Goal: Task Accomplishment & Management: Complete application form

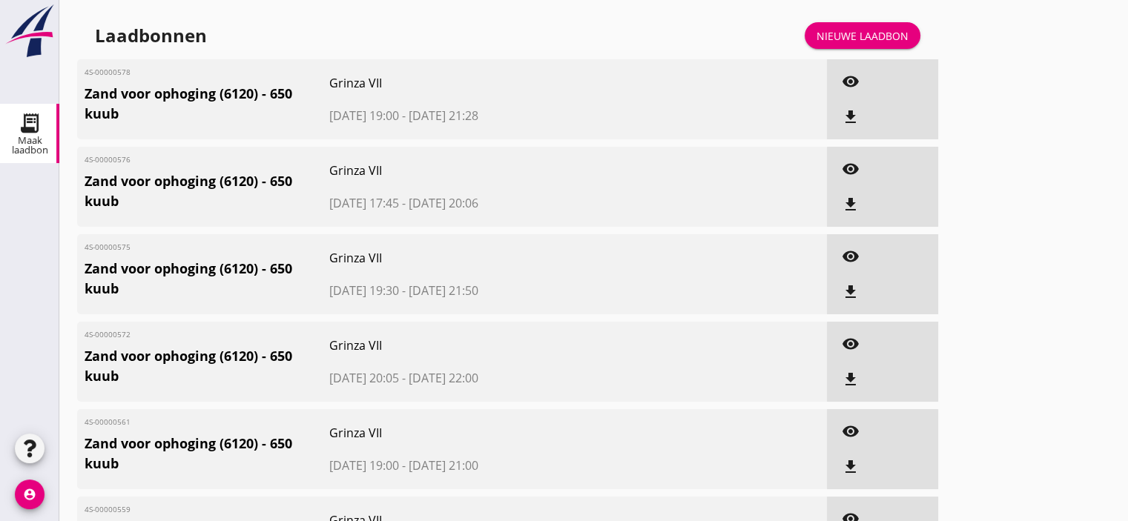
click at [851, 41] on div "Nieuwe laadbon" at bounding box center [862, 36] width 92 height 16
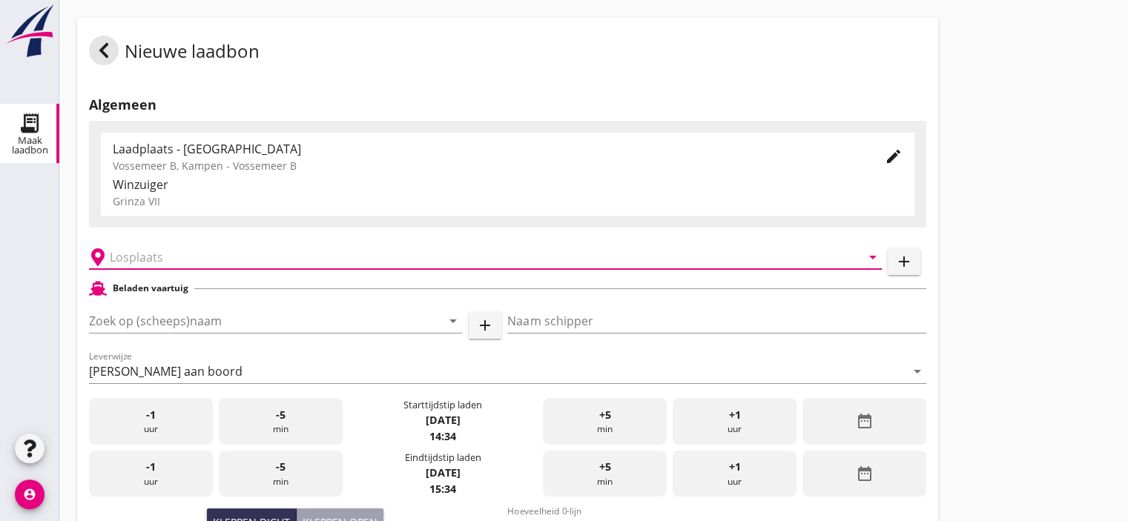
click at [178, 254] on input "text" at bounding box center [475, 257] width 730 height 24
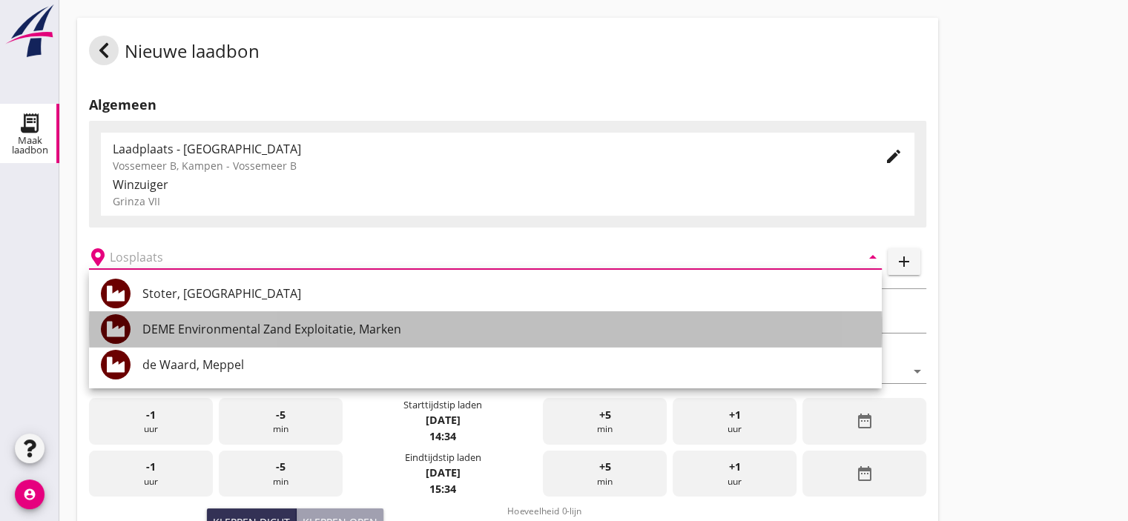
click at [268, 337] on div "DEME Environmental Zand Exploitatie, Marken" at bounding box center [505, 329] width 727 height 18
type input "DEME Environmental Zand Exploitatie, Marken"
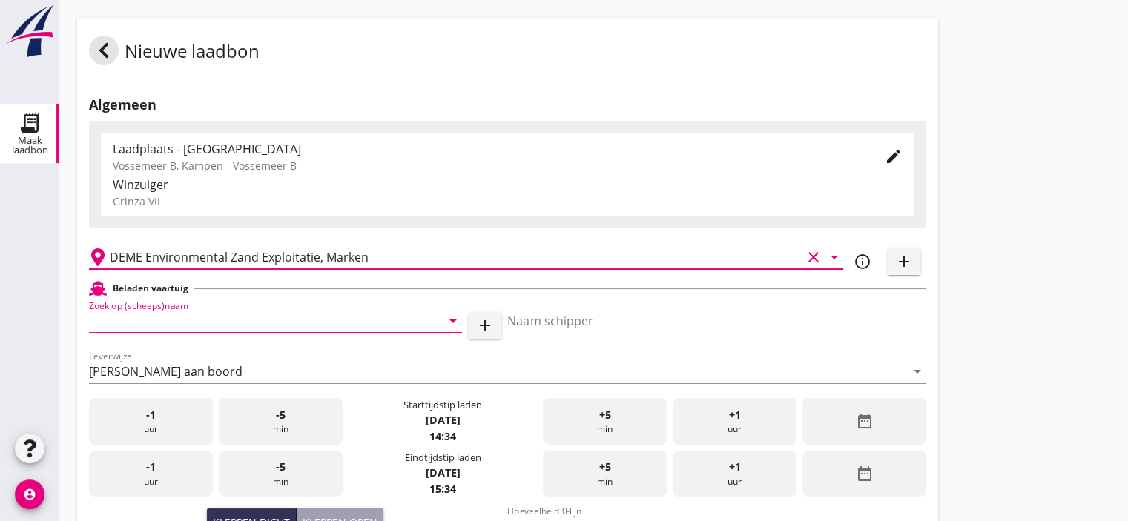
click at [245, 327] on input "Zoek op (scheeps)naam" at bounding box center [254, 321] width 331 height 24
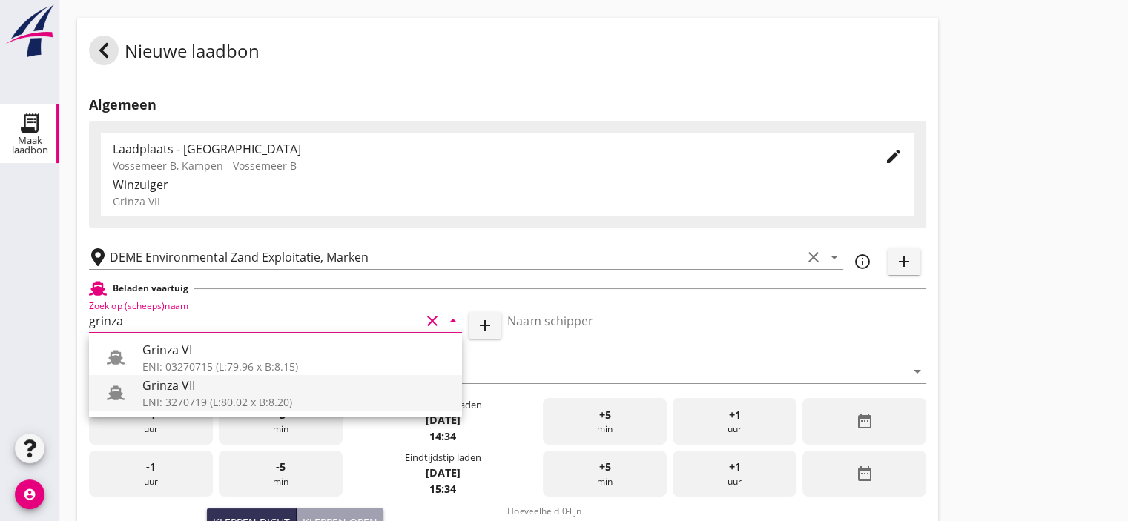
click at [177, 387] on div "Grinza VII" at bounding box center [296, 386] width 308 height 18
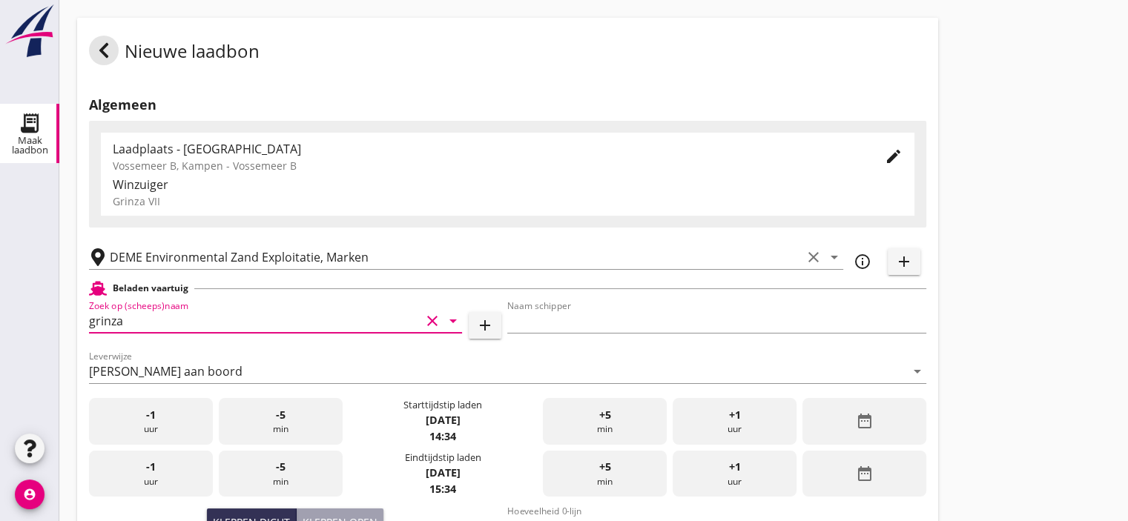
type input "Grinza VII"
type input "[PERSON_NAME]-[PERSON_NAME]"
type input "646"
type input "Grinza VII"
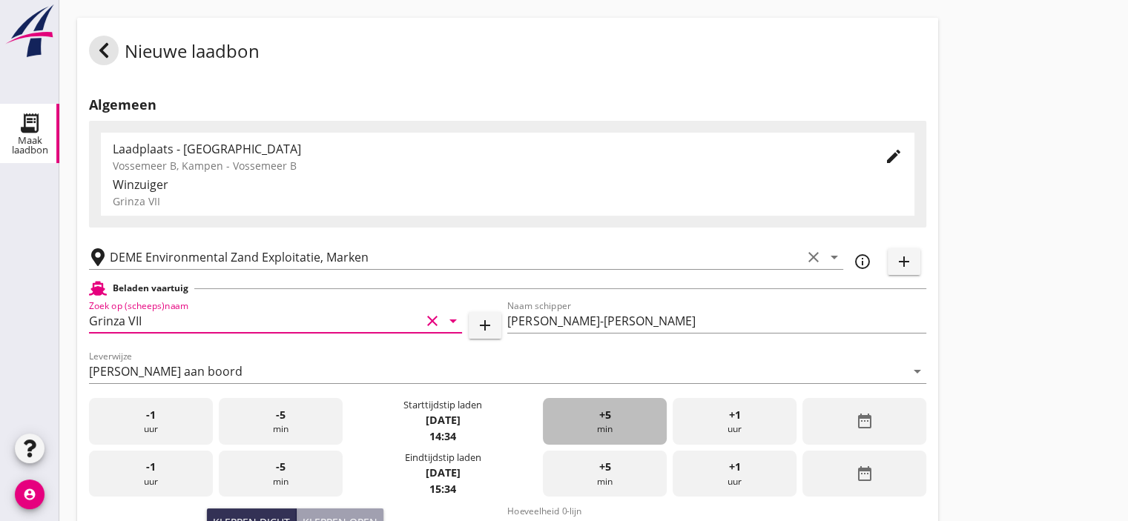
click at [593, 429] on div "+5 min" at bounding box center [605, 421] width 124 height 47
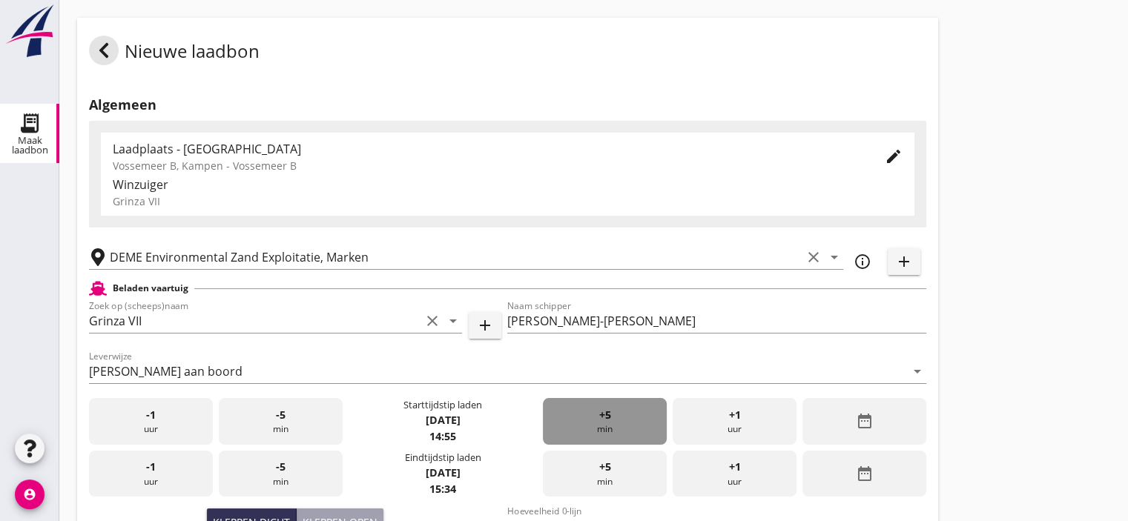
click at [593, 429] on div "+5 min" at bounding box center [605, 421] width 124 height 47
click at [738, 486] on div "+1 uur" at bounding box center [735, 474] width 124 height 47
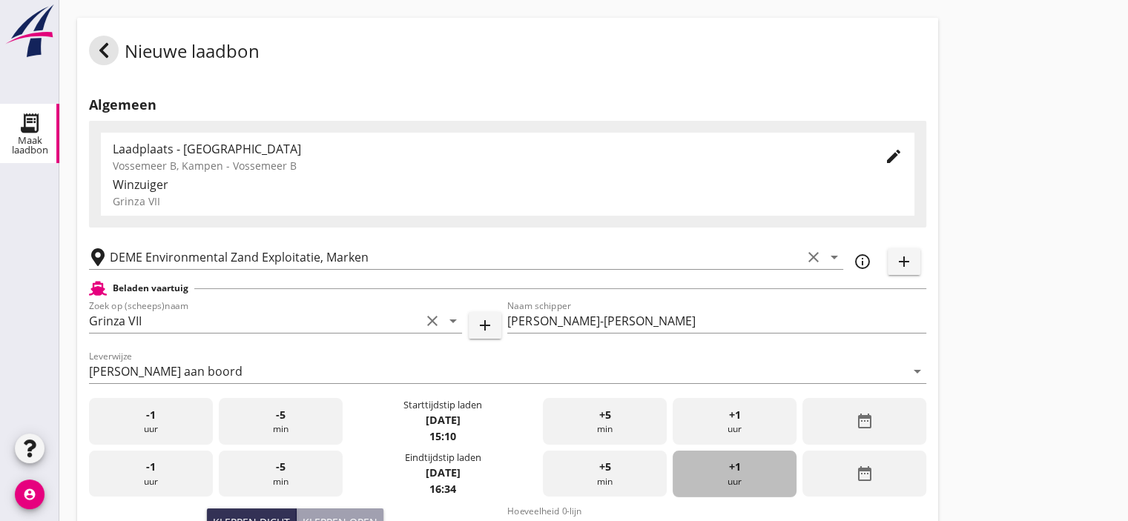
click at [738, 486] on div "+1 uur" at bounding box center [735, 474] width 124 height 47
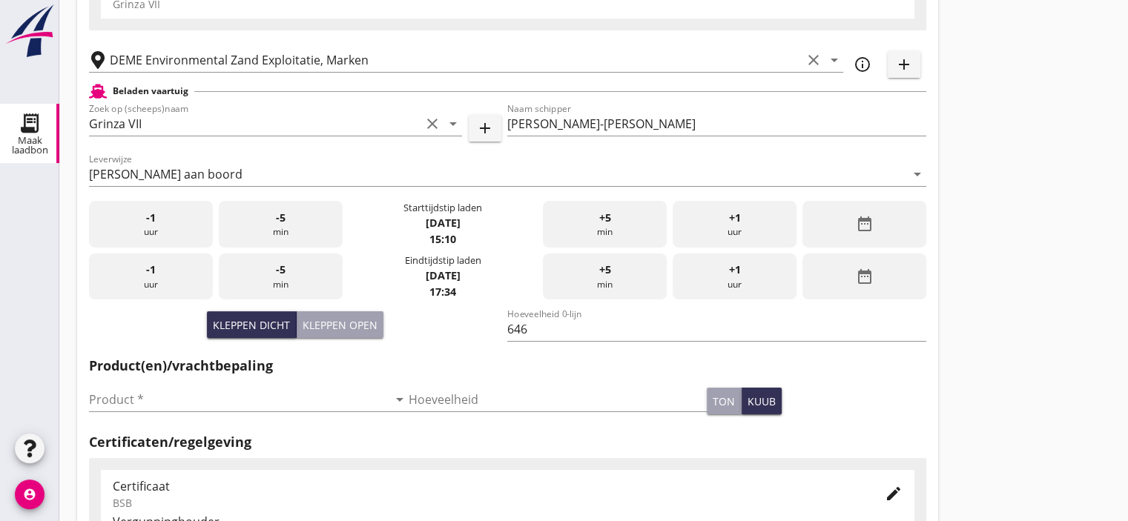
scroll to position [204, 0]
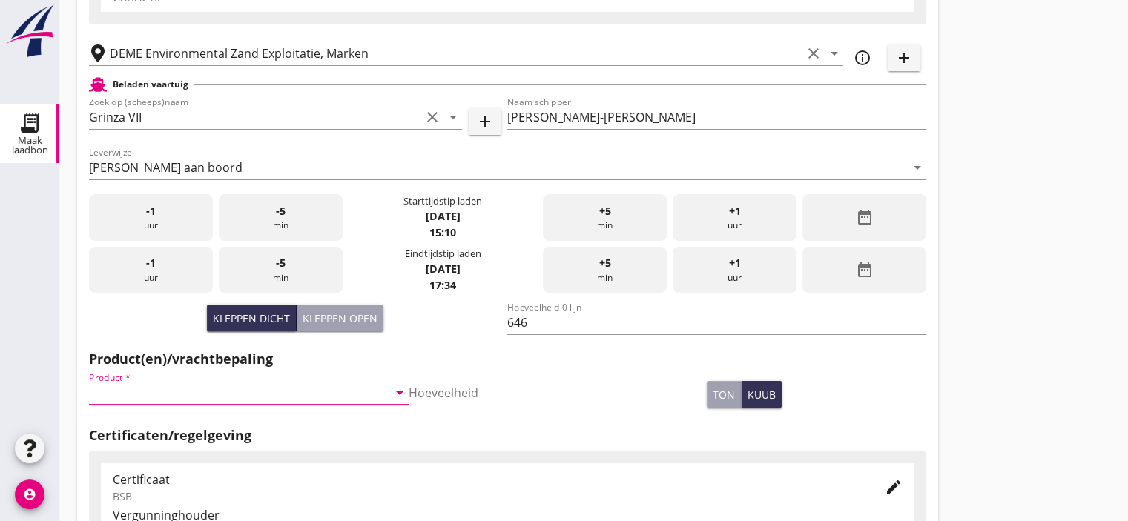
click at [211, 387] on input "Product *" at bounding box center [238, 393] width 299 height 24
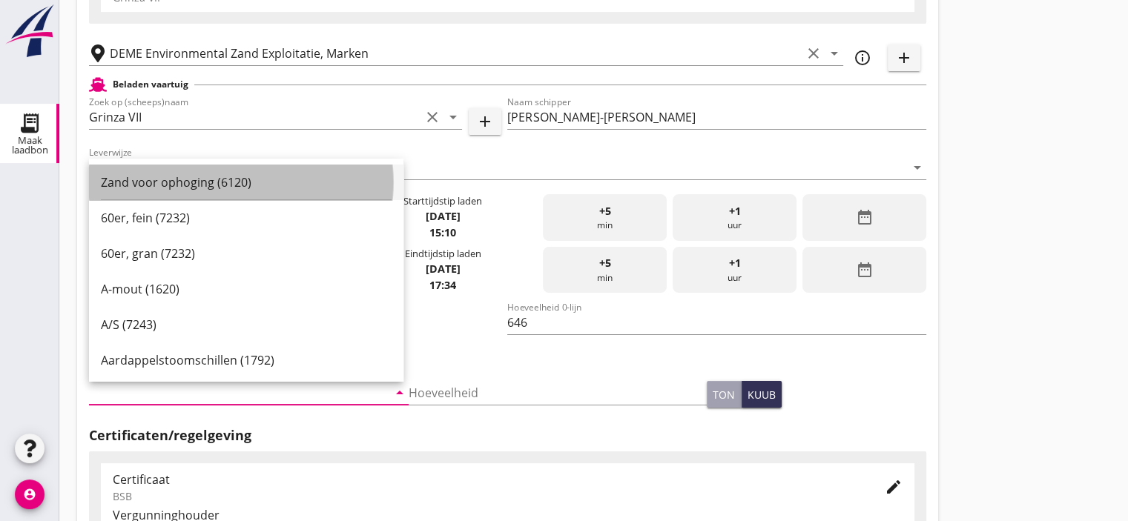
click at [168, 187] on div "Zand voor ophoging (6120)" at bounding box center [246, 183] width 291 height 18
type input "Zand voor ophoging (6120)"
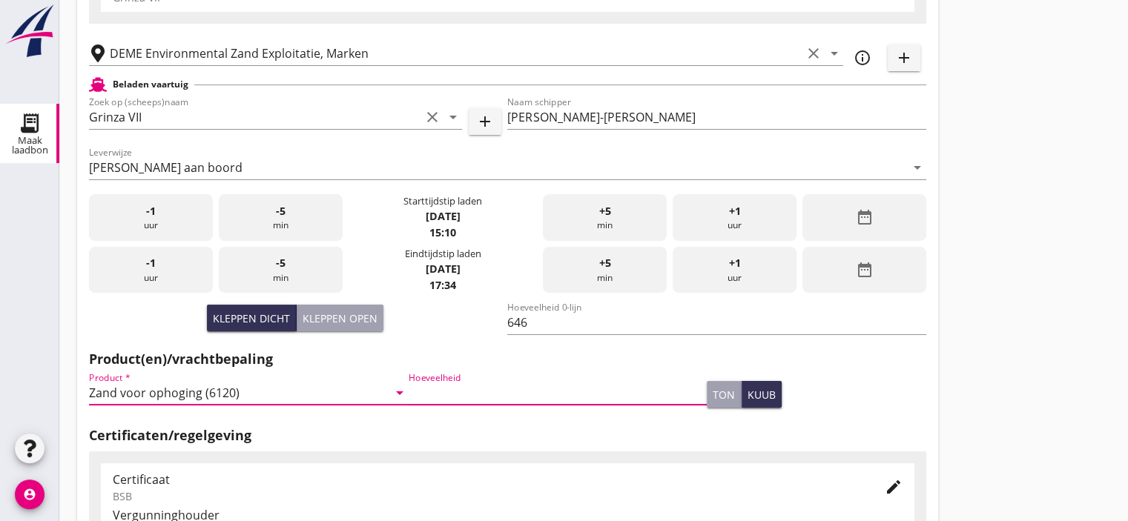
click at [450, 394] on input "Hoeveelheid" at bounding box center [558, 393] width 299 height 24
type input "650"
